Goal: Navigation & Orientation: Find specific page/section

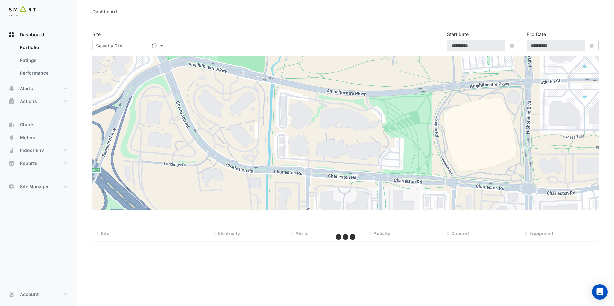
select select "**"
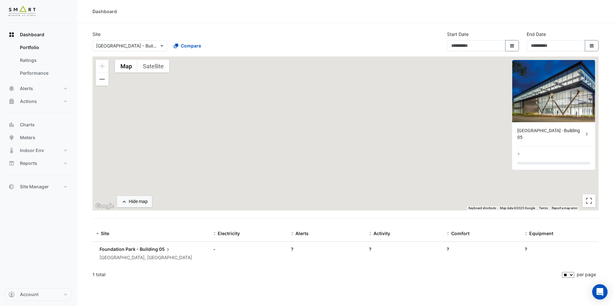
type input "**********"
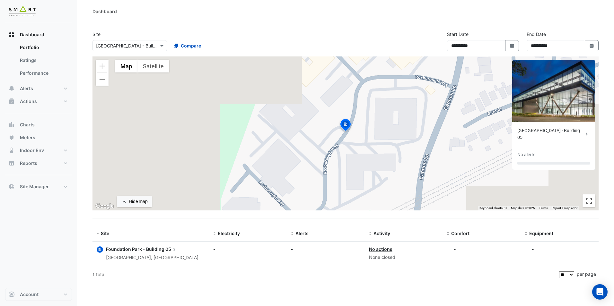
click at [153, 46] on div at bounding box center [130, 45] width 74 height 7
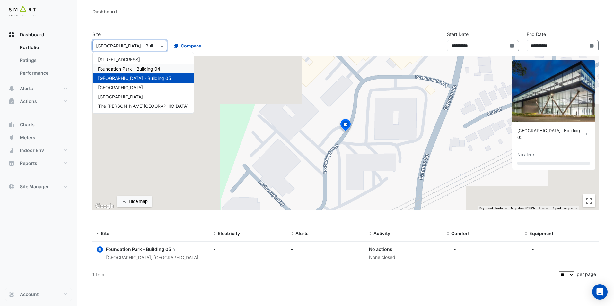
click at [136, 68] on span "Foundation Park - Building 04" at bounding box center [129, 68] width 62 height 5
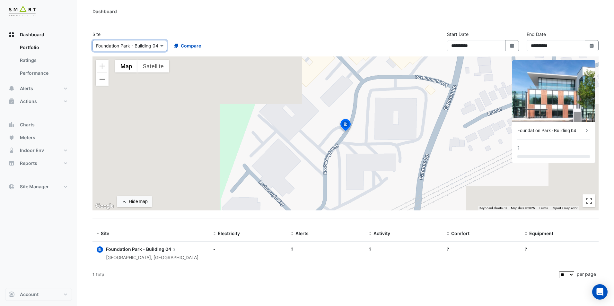
click at [147, 43] on input "text" at bounding box center [123, 46] width 55 height 7
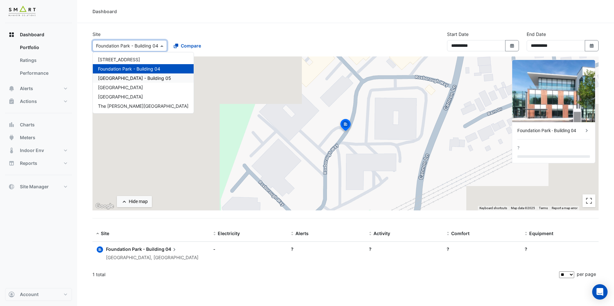
click at [153, 76] on span "[GEOGRAPHIC_DATA] - Building 05" at bounding box center [134, 77] width 73 height 5
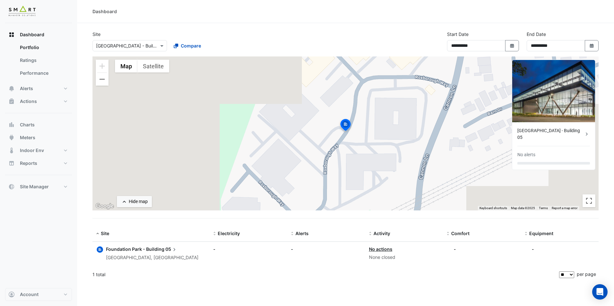
click at [607, 78] on section "**********" at bounding box center [345, 153] width 537 height 260
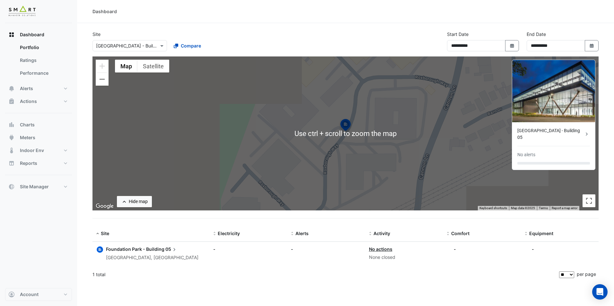
click at [273, 270] on div "1 total" at bounding box center [324, 275] width 465 height 16
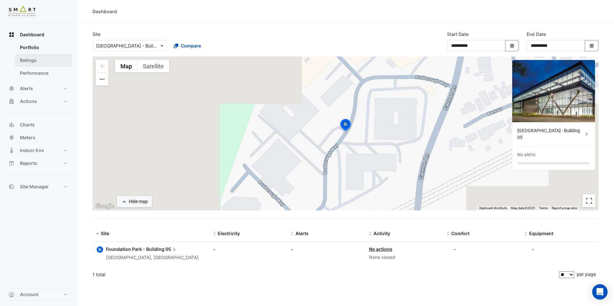
click at [35, 59] on link "Ratings" at bounding box center [43, 60] width 57 height 13
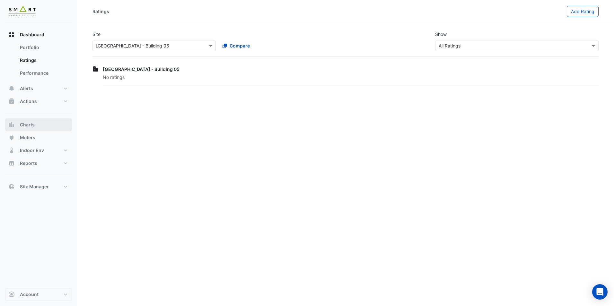
click at [30, 123] on span "Charts" at bounding box center [27, 125] width 15 height 6
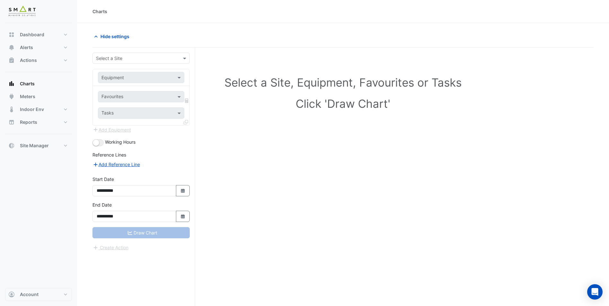
click at [162, 58] on input "text" at bounding box center [134, 58] width 77 height 7
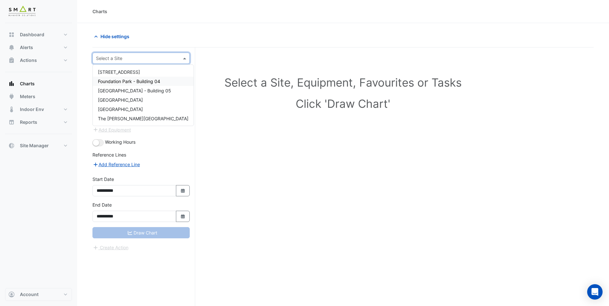
click at [134, 84] on span "Foundation Park - Building 04" at bounding box center [129, 81] width 62 height 5
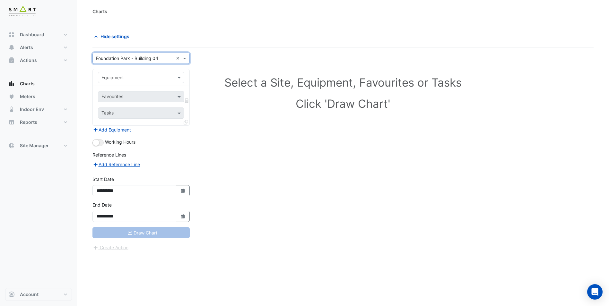
click at [139, 53] on div "× Foundation Park - Building 04 ×" at bounding box center [140, 58] width 97 height 11
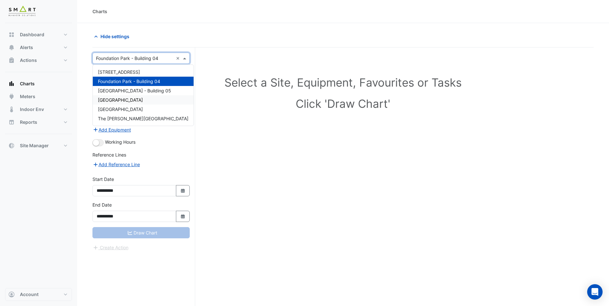
click at [121, 100] on span "[GEOGRAPHIC_DATA]" at bounding box center [120, 99] width 45 height 5
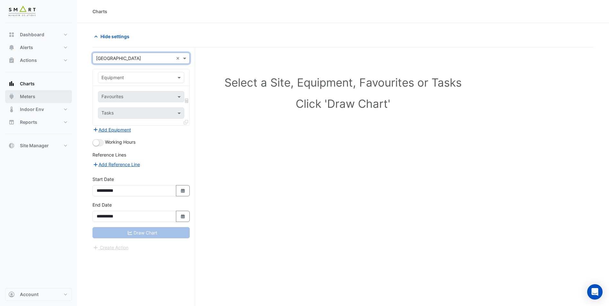
click at [31, 97] on span "Meters" at bounding box center [27, 96] width 15 height 6
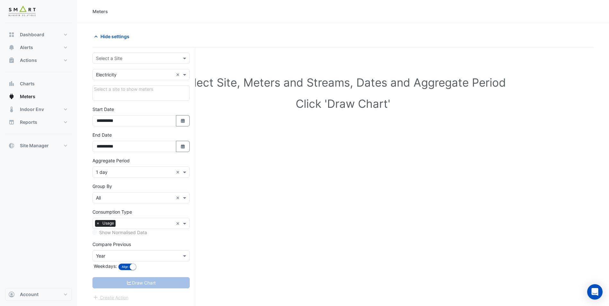
click at [141, 61] on div "Select a Site" at bounding box center [140, 58] width 97 height 11
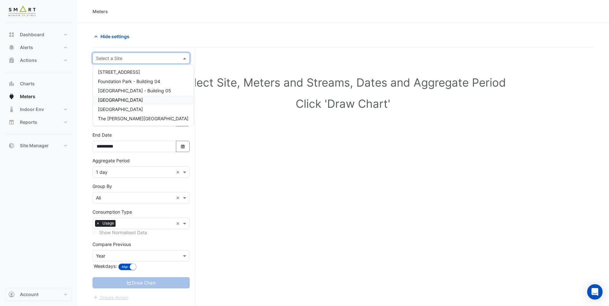
click at [121, 101] on span "[GEOGRAPHIC_DATA]" at bounding box center [120, 99] width 45 height 5
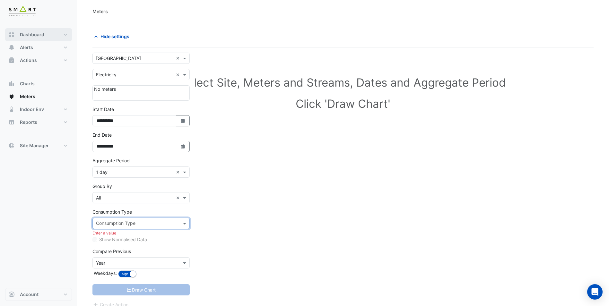
click at [39, 28] on button "Dashboard" at bounding box center [38, 34] width 67 height 13
select select "**"
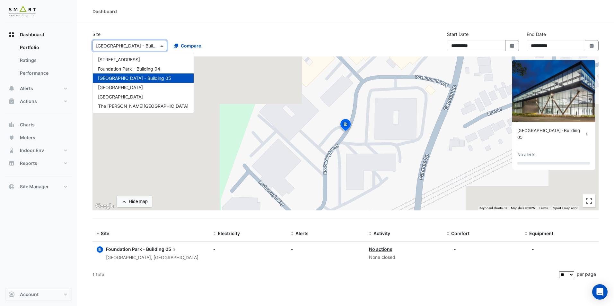
click at [155, 42] on div at bounding box center [130, 45] width 74 height 7
click at [131, 59] on span "[STREET_ADDRESS]" at bounding box center [119, 59] width 42 height 5
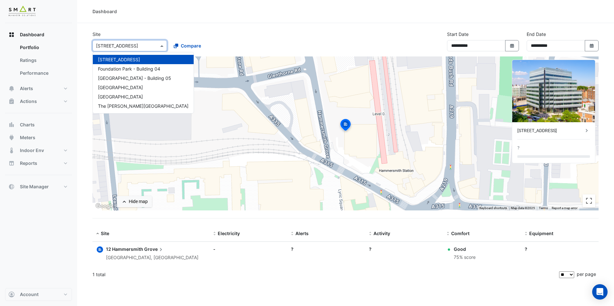
click at [159, 48] on span at bounding box center [163, 45] width 8 height 7
click at [209, 37] on div "Site × 12 [GEOGRAPHIC_DATA] 12 [GEOGRAPHIC_DATA] - Building [GEOGRAPHIC_DATA] -…" at bounding box center [168, 41] width 159 height 21
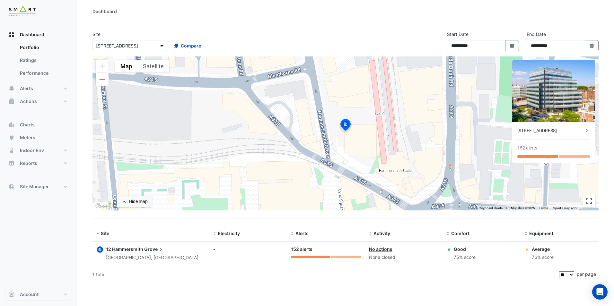
click at [163, 44] on span at bounding box center [163, 45] width 8 height 7
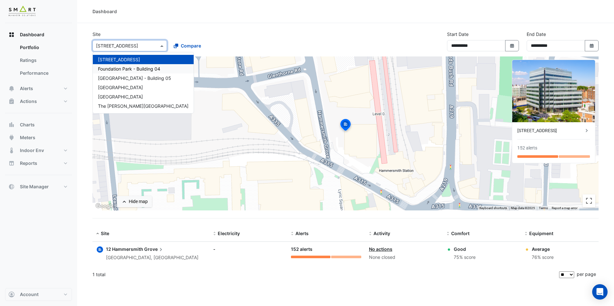
click at [125, 71] on span "Foundation Park - Building 04" at bounding box center [129, 68] width 62 height 5
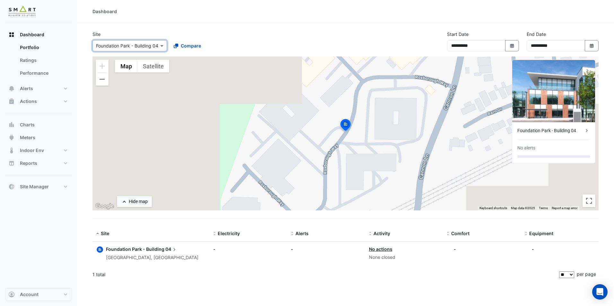
click at [154, 47] on div at bounding box center [130, 45] width 74 height 7
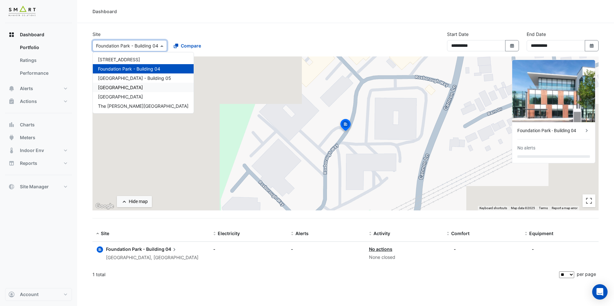
click at [125, 89] on span "[GEOGRAPHIC_DATA]" at bounding box center [120, 87] width 45 height 5
